Goal: Feedback & Contribution: Leave review/rating

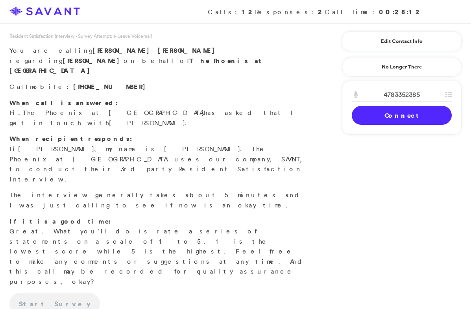
click at [384, 115] on link "Connect" at bounding box center [401, 115] width 100 height 19
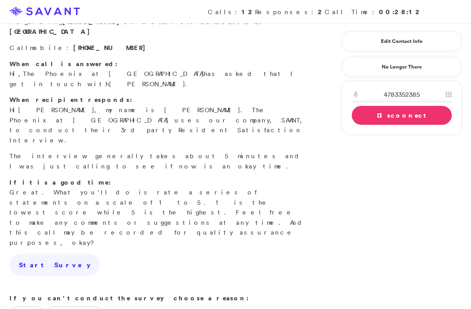
scroll to position [72, 0]
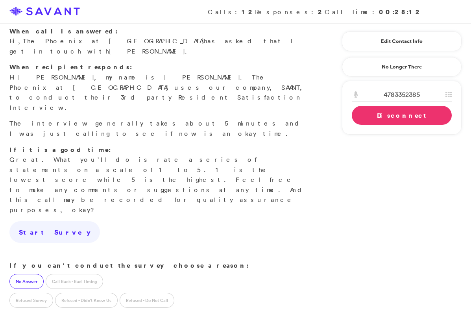
click at [13, 274] on label "No Answer" at bounding box center [26, 281] width 34 height 15
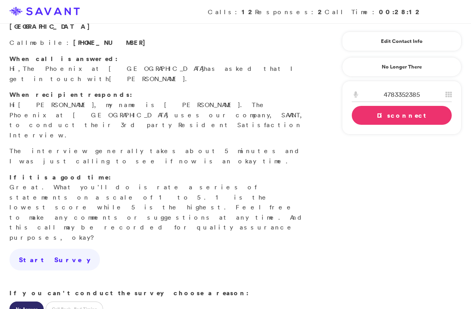
scroll to position [36, 0]
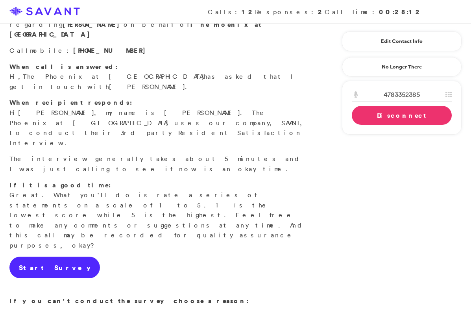
click at [49, 256] on link "Start Survey" at bounding box center [54, 267] width 90 height 22
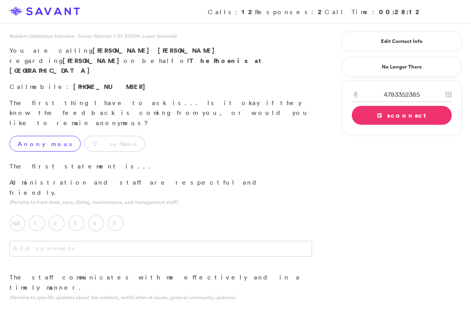
click at [42, 136] on label "Anonymous" at bounding box center [44, 144] width 71 height 16
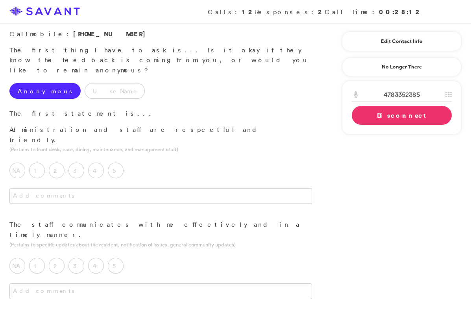
scroll to position [61, 0]
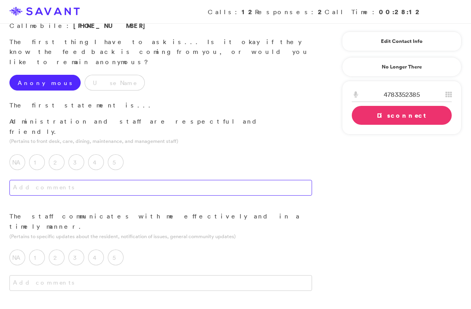
click at [147, 180] on textarea at bounding box center [160, 188] width 302 height 16
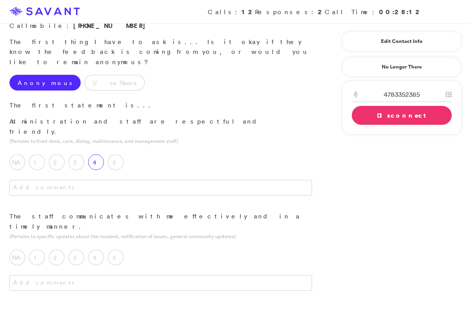
click at [98, 154] on label "4" at bounding box center [96, 162] width 16 height 16
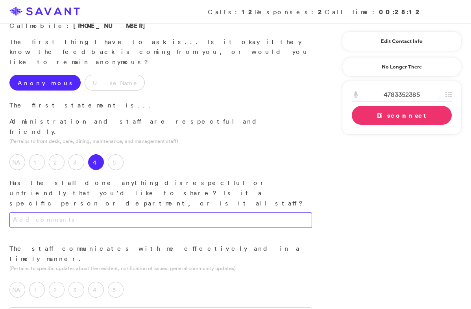
scroll to position [68, 0]
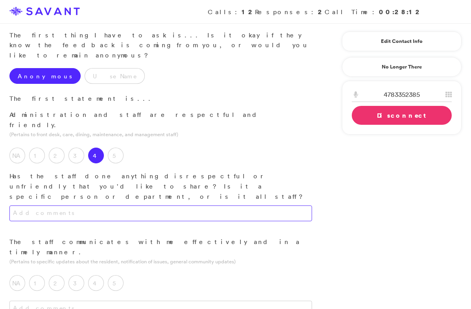
click at [114, 205] on textarea at bounding box center [160, 213] width 302 height 16
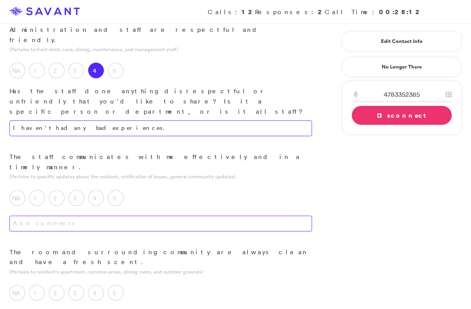
scroll to position [155, 0]
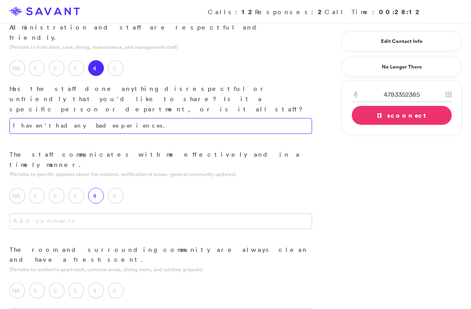
type textarea "I haven't had any bad experiences."
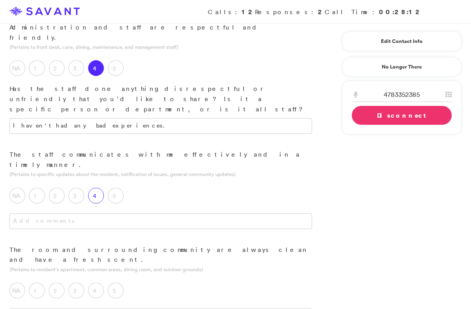
click at [100, 188] on label "4" at bounding box center [96, 196] width 16 height 16
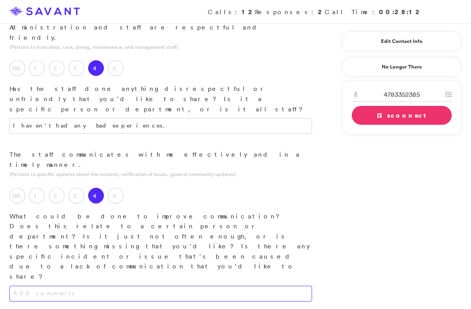
click at [129, 285] on textarea at bounding box center [160, 293] width 302 height 16
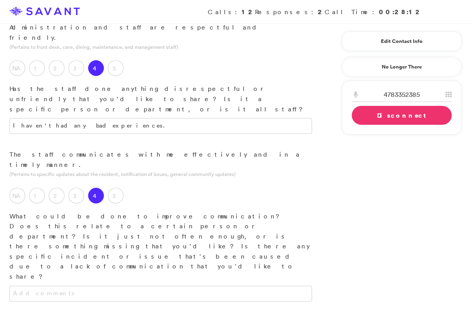
click at [117, 180] on div "NA 1 2 3 4 5 What could be done to improve communication? Does this relate to a…" at bounding box center [160, 230] width 321 height 100
click at [117, 188] on label "5" at bounding box center [116, 196] width 16 height 16
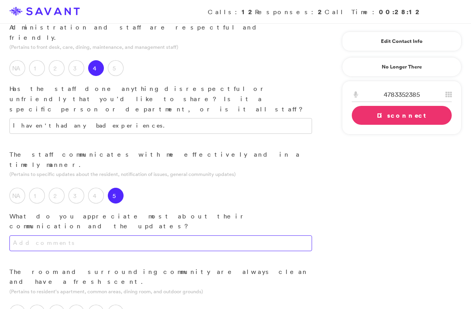
click at [121, 235] on textarea at bounding box center [160, 243] width 302 height 16
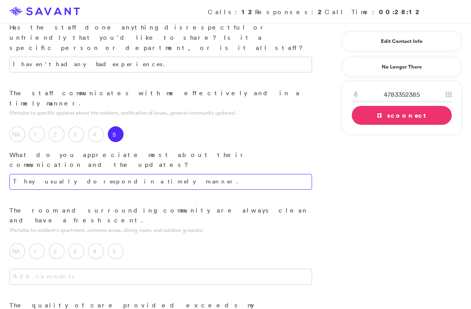
scroll to position [219, 0]
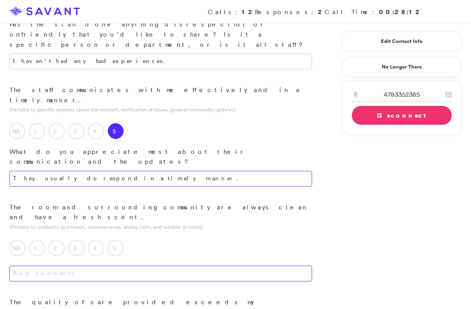
type textarea "They usually do respond in a timely manner."
click at [159, 265] on textarea at bounding box center [160, 273] width 302 height 16
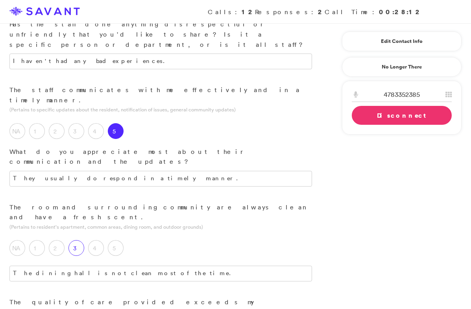
click at [77, 240] on label "3" at bounding box center [76, 248] width 16 height 16
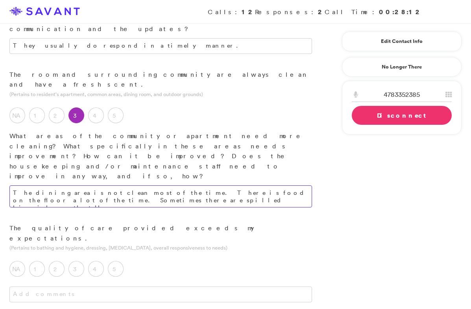
scroll to position [358, 0]
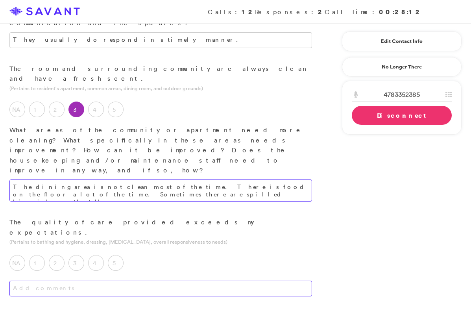
type textarea "The dining area is not clean most of the time. There is food on the floor a lot…"
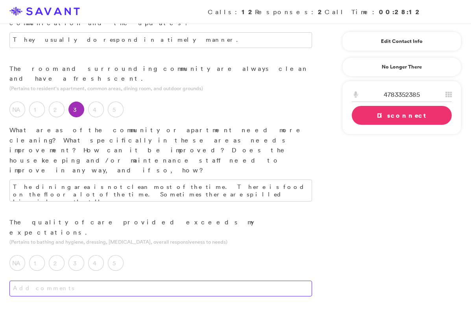
click at [177, 280] on textarea at bounding box center [160, 288] width 302 height 16
click at [77, 255] on label "3" at bounding box center [76, 263] width 16 height 16
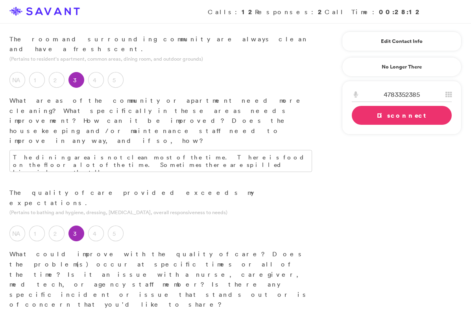
scroll to position [398, 0]
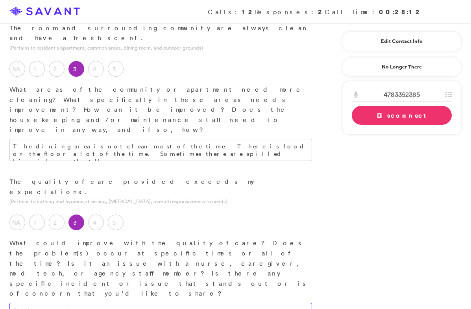
click at [92, 302] on textarea at bounding box center [160, 310] width 302 height 16
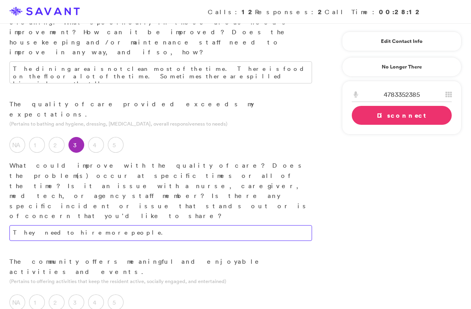
scroll to position [477, 0]
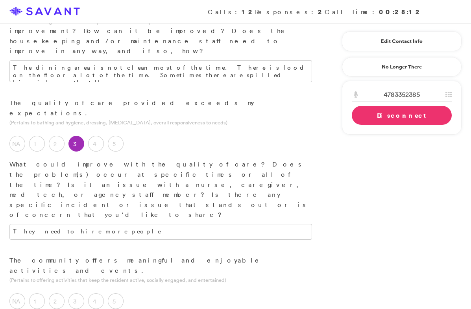
click at [118, 224] on textarea "They need to hire more people" at bounding box center [160, 232] width 302 height 16
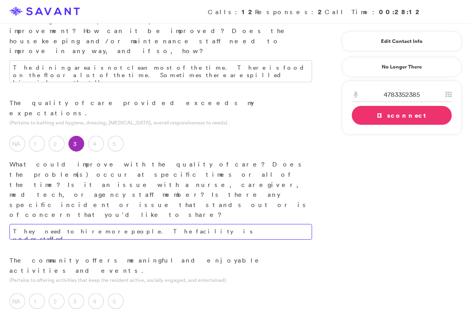
type textarea "They need to hire more people. The facility is understaffed."
click at [81, 293] on label "3" at bounding box center [76, 301] width 16 height 16
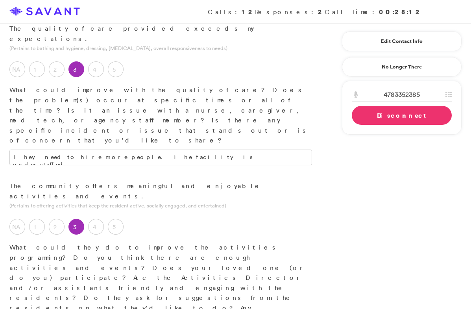
scroll to position [554, 0]
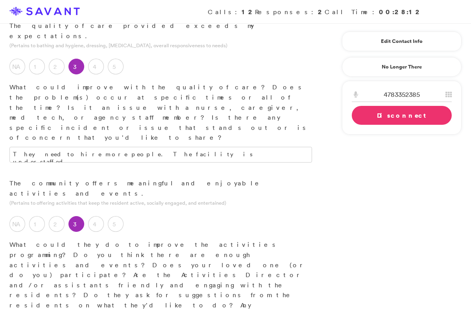
type textarea "They do an outing every [DATE] afternoon. They don't seem to do a whole lot on …"
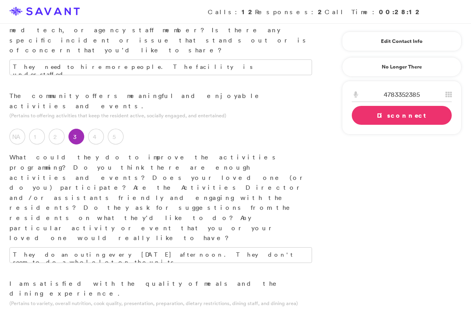
scroll to position [648, 0]
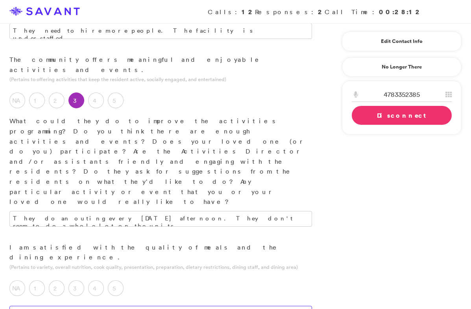
scroll to position [683, 0]
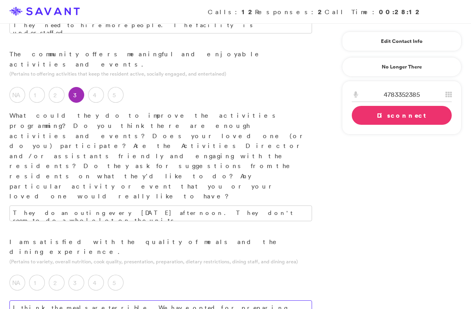
type textarea "I think the meals are terrible. We have opted for preparing our loved ones ' me…"
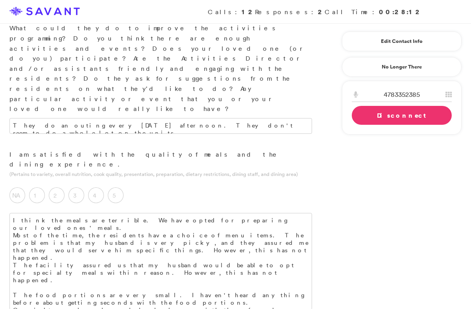
scroll to position [772, 0]
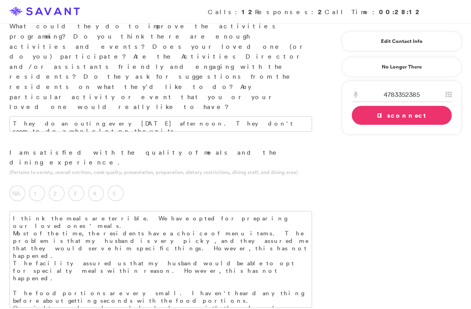
type textarea "I have some friends who are happy with the"
drag, startPoint x: 147, startPoint y: 188, endPoint x: 29, endPoint y: 175, distance: 118.7
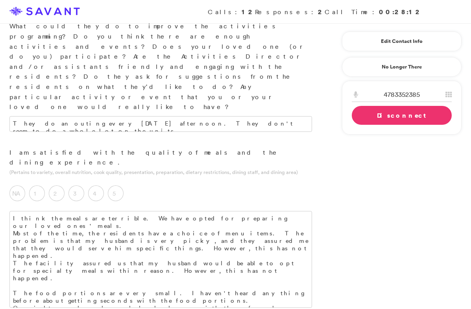
drag, startPoint x: 133, startPoint y: 210, endPoint x: 89, endPoint y: 208, distance: 43.7
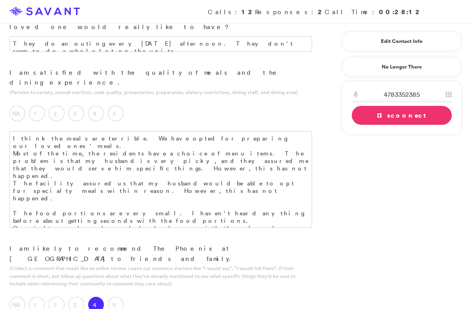
scroll to position [854, 0]
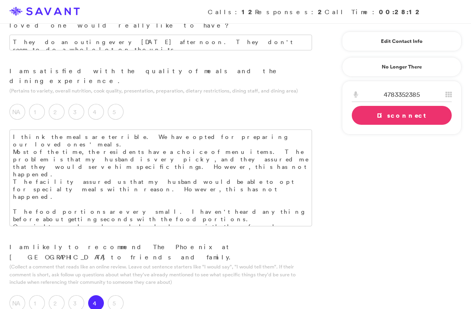
type textarea "The communication is good. However, I am dissatisfied with the empty promises p…"
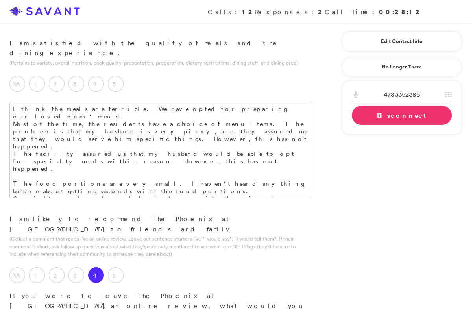
scroll to position [884, 0]
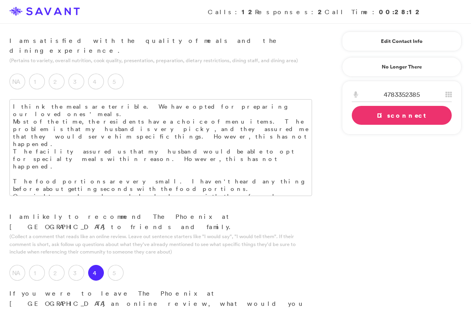
type textarea "The ease of access in and out of the building, visiting is available 24 hours a…"
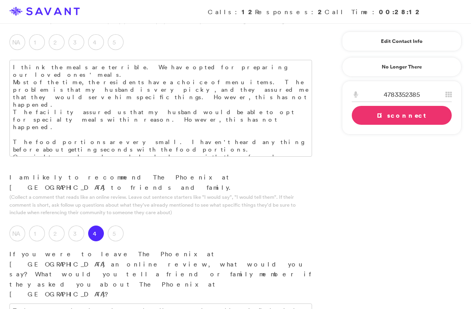
scroll to position [930, 0]
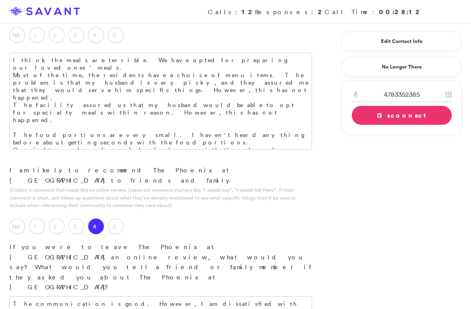
type textarea "I think if they could hire more caregivers in the Memory Care, it would be a re…"
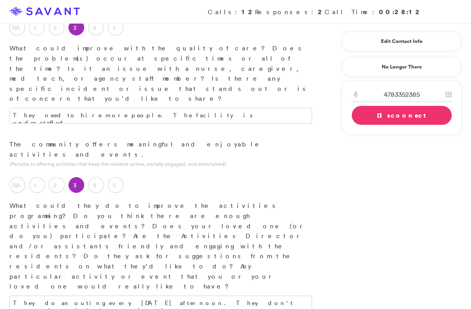
scroll to position [592, 0]
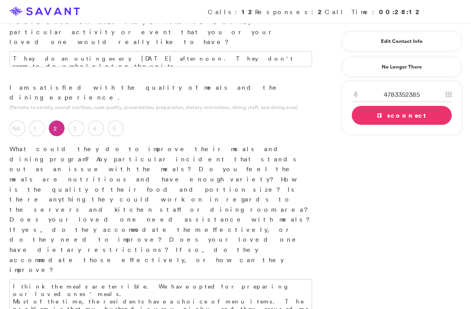
scroll to position [848, 0]
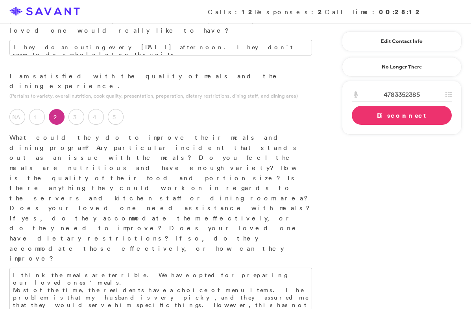
click at [386, 114] on link "Disconnect" at bounding box center [401, 115] width 100 height 19
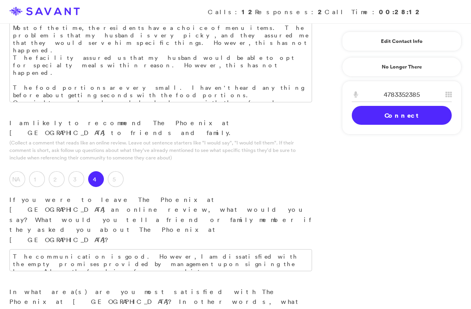
scroll to position [1119, 0]
